Goal: Browse casually: Explore the website without a specific task or goal

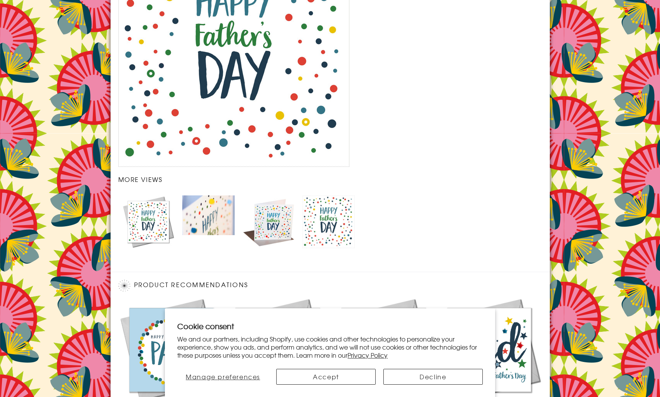
scroll to position [1035, 0]
